Goal: Task Accomplishment & Management: Manage account settings

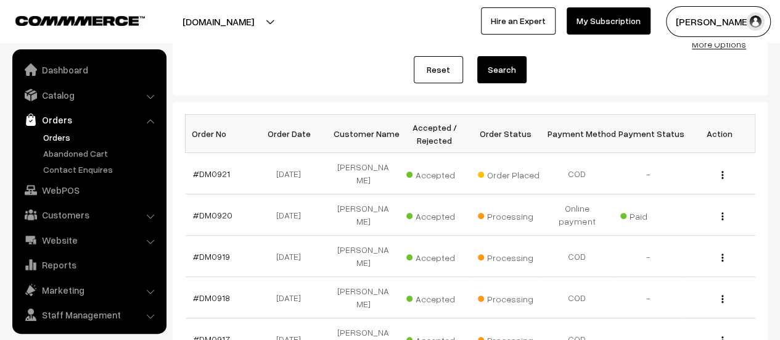
scroll to position [28, 0]
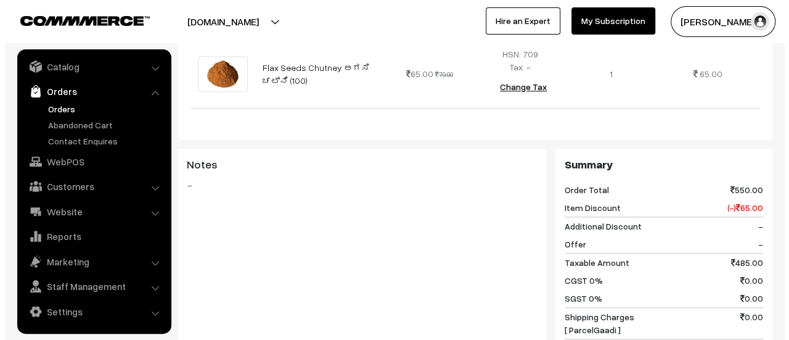
scroll to position [813, 0]
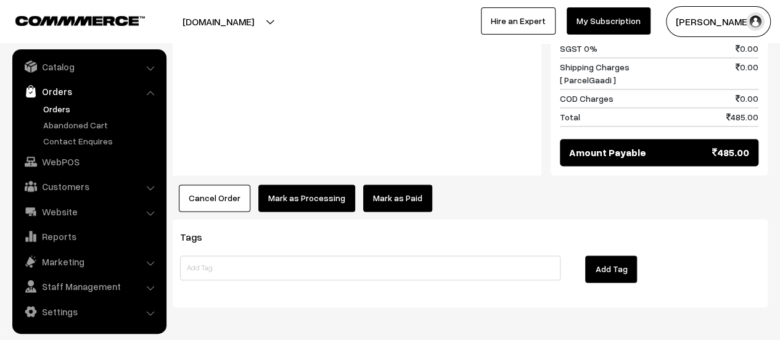
click at [307, 184] on button "Mark as Processing" at bounding box center [306, 197] width 97 height 27
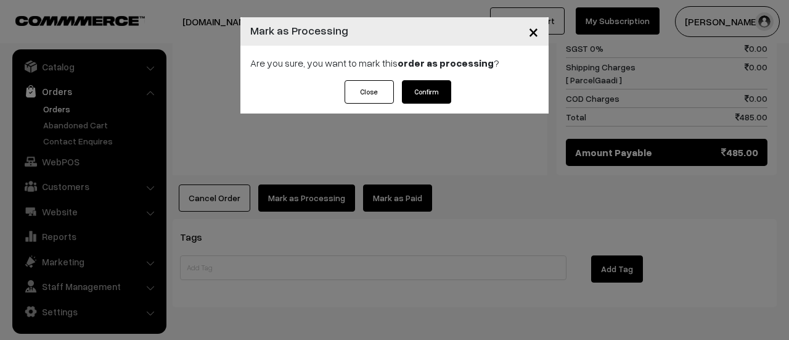
click at [423, 91] on button "Confirm" at bounding box center [426, 91] width 49 height 23
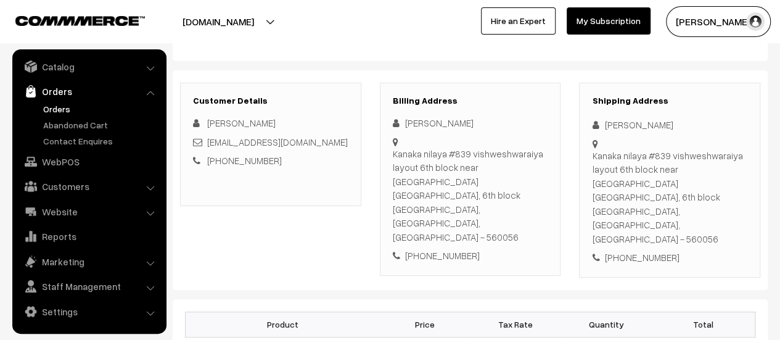
scroll to position [287, 0]
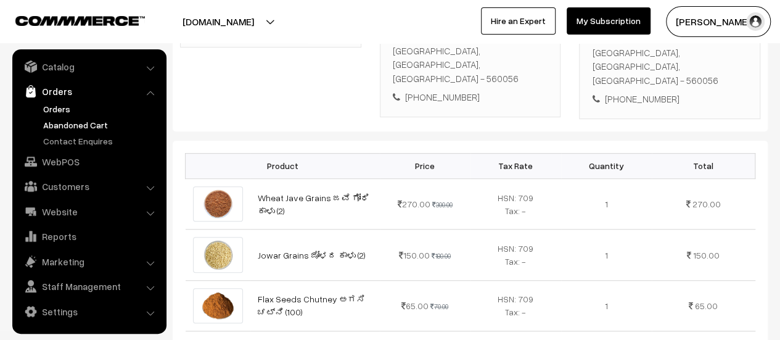
click at [70, 124] on link "Abandoned Cart" at bounding box center [101, 124] width 122 height 13
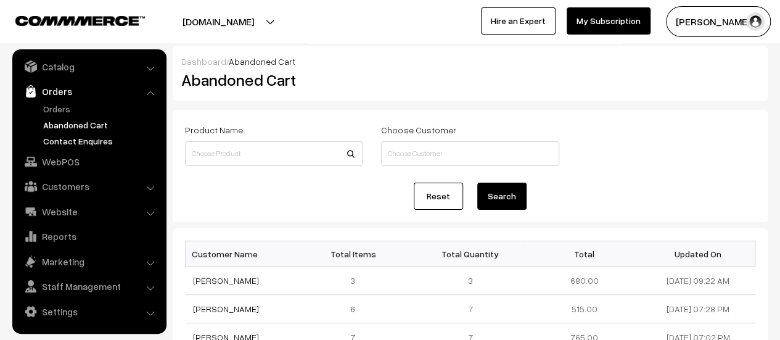
click at [101, 139] on link "Contact Enquires" at bounding box center [101, 140] width 122 height 13
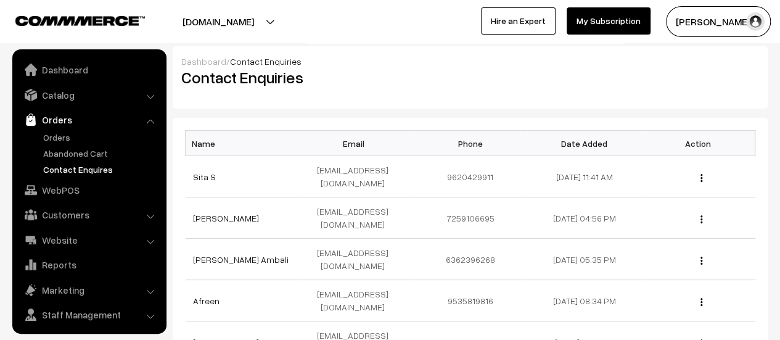
scroll to position [28, 0]
